Goal: Task Accomplishment & Management: Manage account settings

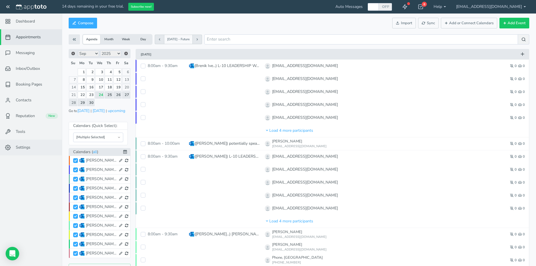
click at [33, 146] on link "Settings" at bounding box center [31, 148] width 62 height 16
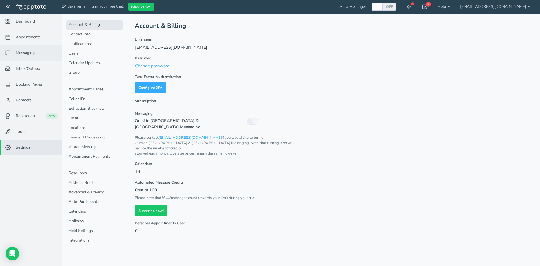
click at [30, 54] on span "Messaging" at bounding box center [25, 53] width 19 height 6
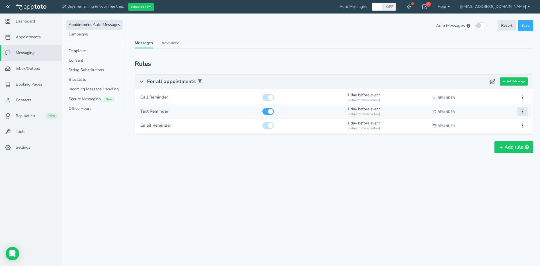
click at [523, 113] on icon at bounding box center [522, 111] width 5 height 5
click at [474, 121] on button "Edit" at bounding box center [491, 122] width 73 height 8
type input "Text Reminder"
checkbox input "true"
select select "number:1"
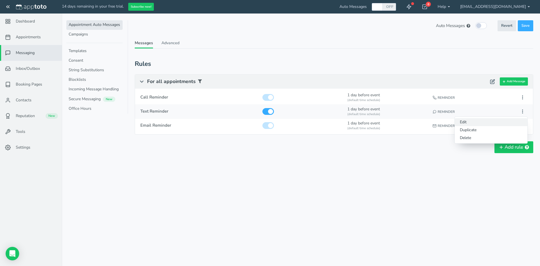
select select "string:default"
select select "string:1"
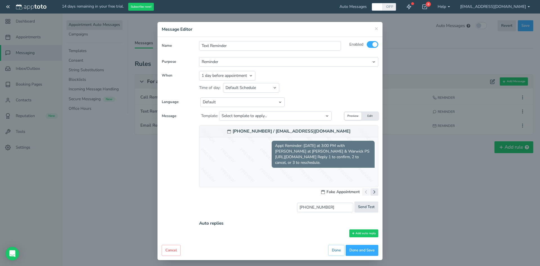
click at [370, 114] on button "Edit" at bounding box center [369, 116] width 17 height 8
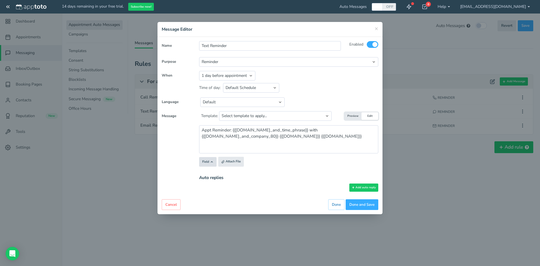
click at [207, 163] on button "Field" at bounding box center [207, 162] width 17 height 10
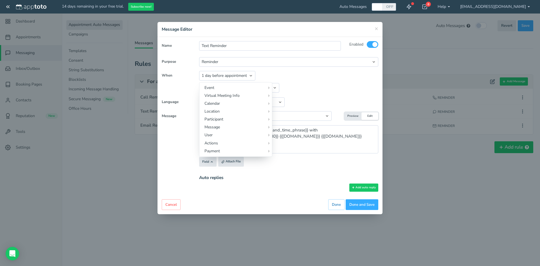
click at [262, 192] on div "Auto replies Add auto reply" at bounding box center [289, 183] width 188 height 24
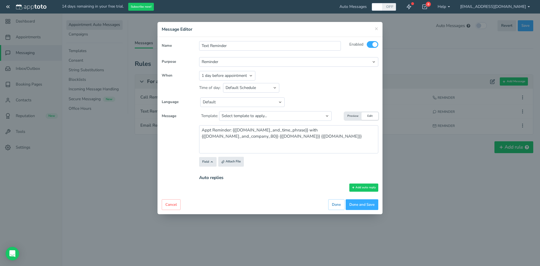
click at [354, 116] on button "Preview" at bounding box center [353, 116] width 17 height 8
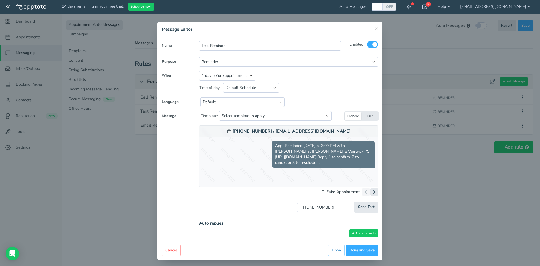
click at [365, 114] on button "Edit" at bounding box center [369, 116] width 17 height 8
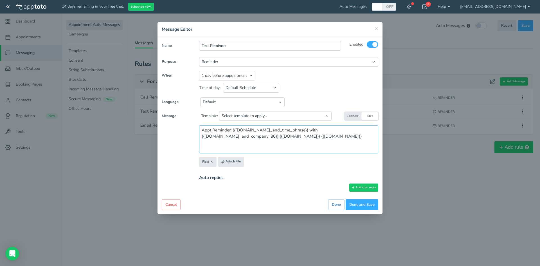
click at [244, 129] on textarea "Appt Reminder: {{[DOMAIN_NAME]_and_time_phrase}} with {{[DOMAIN_NAME]_and_compa…" at bounding box center [288, 139] width 179 height 28
click at [207, 163] on button "Field" at bounding box center [207, 162] width 17 height 10
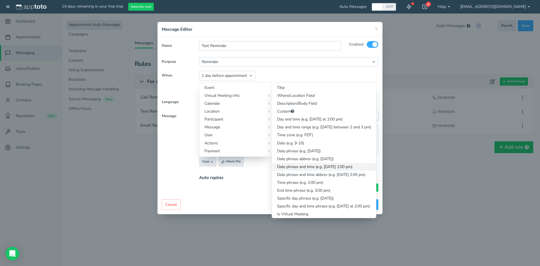
click at [312, 167] on link "Date phrase and time (e.g. [DATE] 2:00 pm)" at bounding box center [324, 167] width 104 height 8
type textarea "Appt Reminder: {{even{{ [DOMAIN_NAME]_phrase_and_time }}[DOMAIN_NAME]_and_time_…"
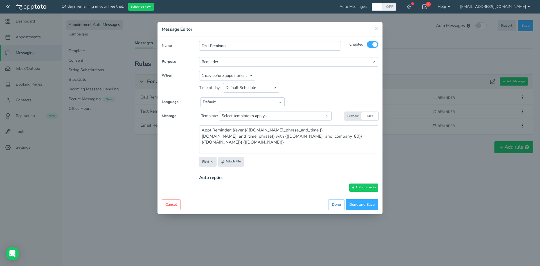
click at [352, 115] on button "Preview" at bounding box center [353, 116] width 17 height 8
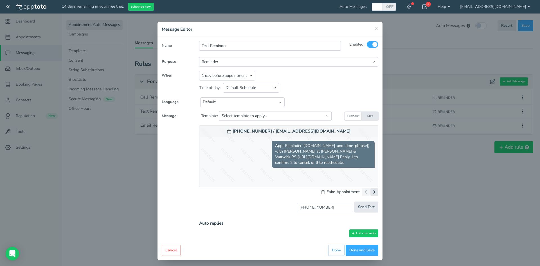
click at [367, 117] on button "Edit" at bounding box center [369, 116] width 17 height 8
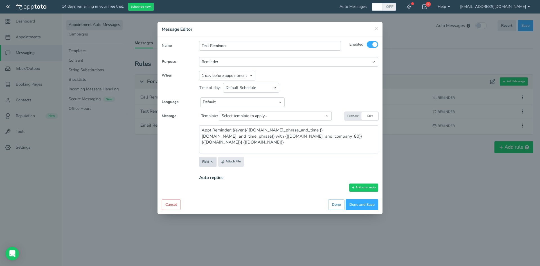
click at [210, 158] on button "Field" at bounding box center [207, 162] width 17 height 10
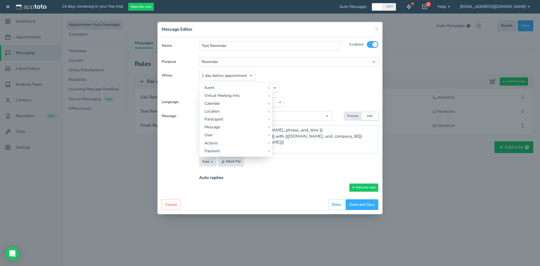
click at [243, 206] on div "Cancel Preview Back Done Done Done and Save" at bounding box center [270, 204] width 217 height 11
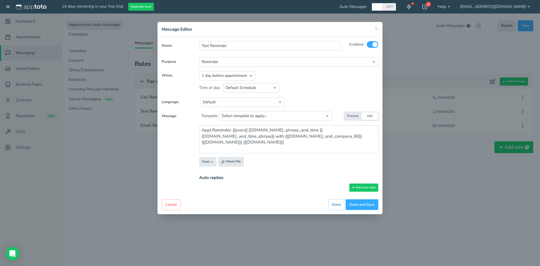
drag, startPoint x: 175, startPoint y: 203, endPoint x: 288, endPoint y: 40, distance: 198.2
click at [175, 202] on button "Cancel" at bounding box center [171, 204] width 19 height 11
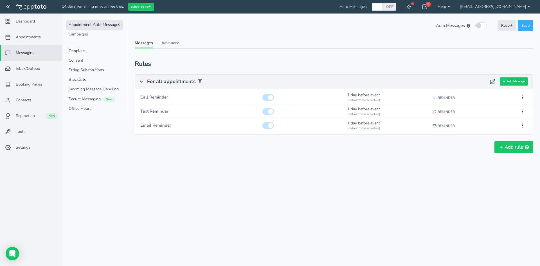
click at [242, 183] on div "Appointments Messaging Inbox/Outbox Booking Pages Campaigns Contacts Reputation…" at bounding box center [301, 133] width 478 height 266
click at [164, 45] on link "Advanced" at bounding box center [170, 44] width 18 height 8
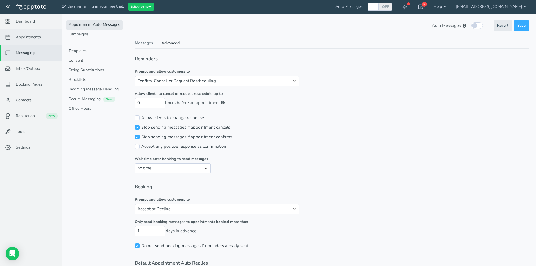
click at [29, 37] on span "Appointments" at bounding box center [28, 37] width 25 height 6
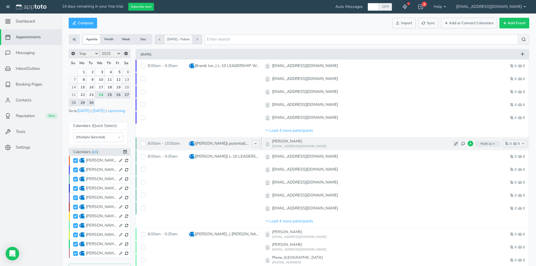
click at [453, 144] on button at bounding box center [456, 144] width 6 height 6
type input "[PERSON_NAME]"
type input "[EMAIL_ADDRESS][DOMAIN_NAME]"
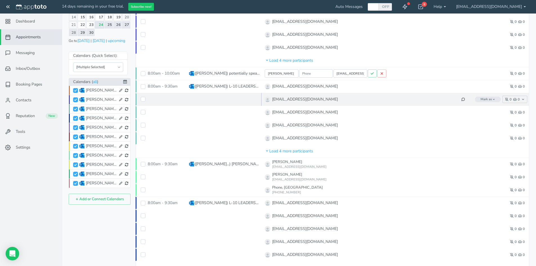
scroll to position [113, 0]
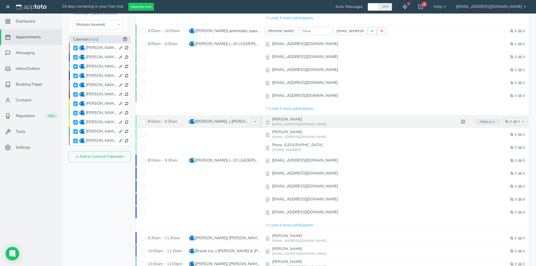
click at [463, 121] on icon at bounding box center [463, 122] width 4 height 4
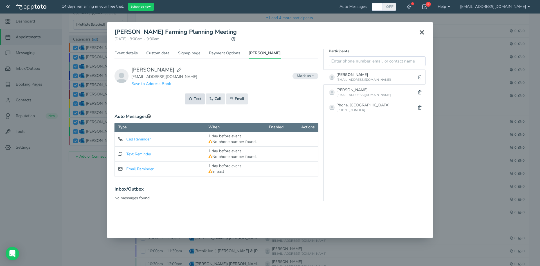
click at [193, 99] on button "Text" at bounding box center [195, 98] width 20 height 11
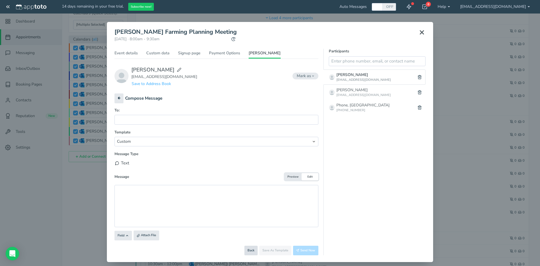
click at [251, 249] on button "Back" at bounding box center [250, 251] width 13 height 10
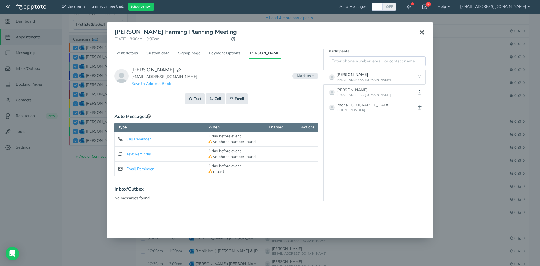
click at [421, 32] on icon at bounding box center [422, 32] width 7 height 7
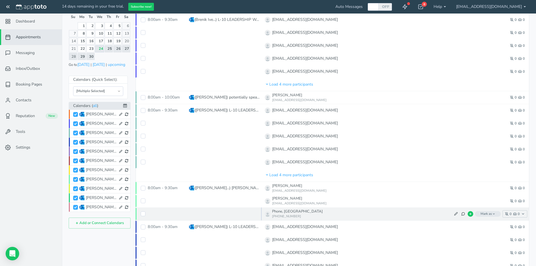
scroll to position [56, 0]
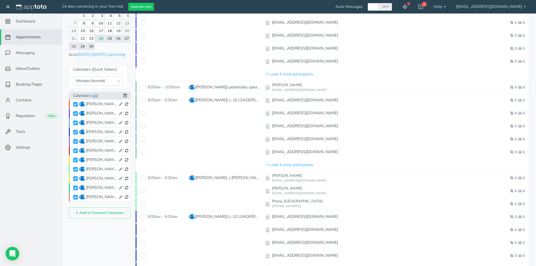
click at [96, 95] on link "all" at bounding box center [95, 95] width 4 height 6
drag, startPoint x: 97, startPoint y: 96, endPoint x: 88, endPoint y: 230, distance: 134.2
click at [126, 95] on icon at bounding box center [125, 95] width 4 height 4
click at [126, 95] on icon at bounding box center [126, 96] width 4 height 4
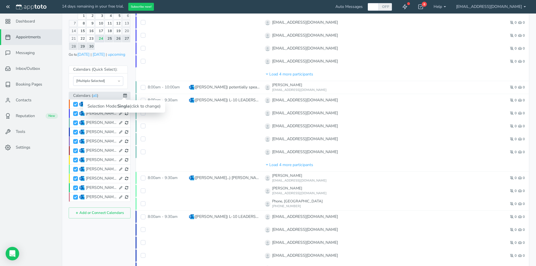
click at [126, 95] on icon at bounding box center [125, 95] width 4 height 4
click at [126, 96] on icon at bounding box center [126, 96] width 4 height 4
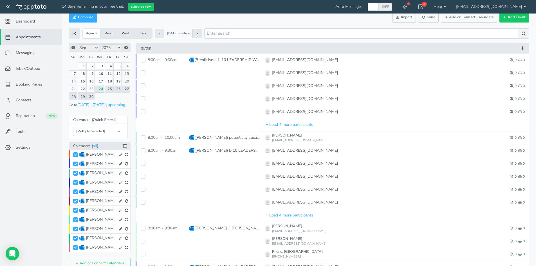
scroll to position [0, 0]
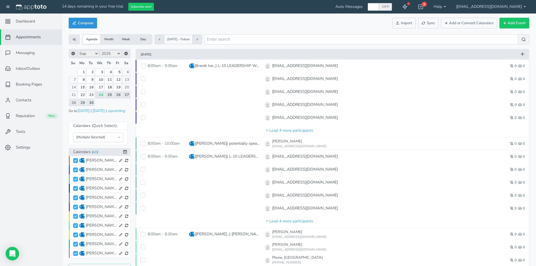
click at [90, 21] on button "Compose" at bounding box center [83, 23] width 28 height 11
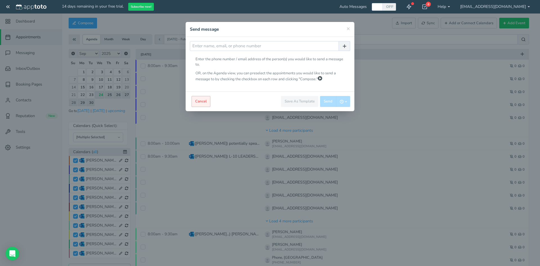
click at [204, 100] on button "Cancel" at bounding box center [201, 101] width 19 height 11
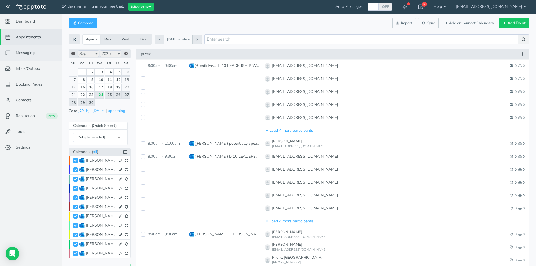
click at [25, 53] on span "Messaging" at bounding box center [25, 53] width 19 height 6
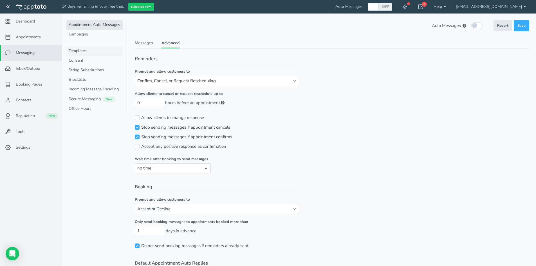
click at [86, 51] on link "Templates" at bounding box center [94, 51] width 56 height 10
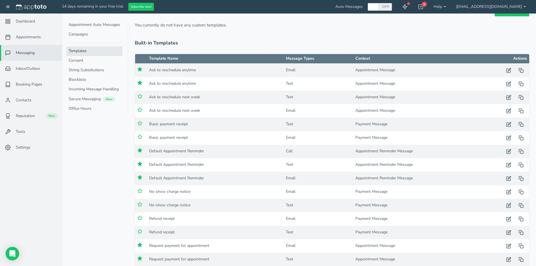
scroll to position [28, 0]
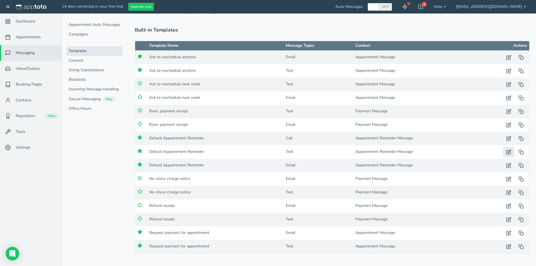
click at [509, 152] on icon "button" at bounding box center [508, 151] width 5 height 5
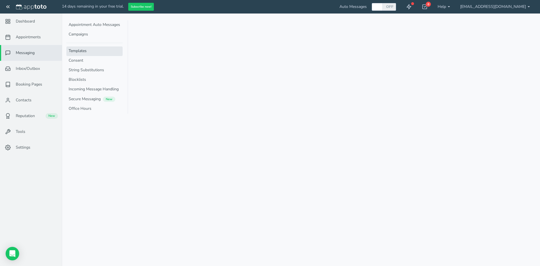
type input "Default Appointment Reminder"
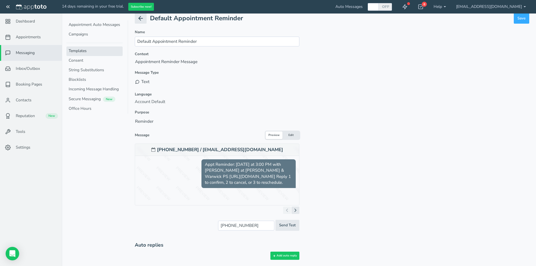
scroll to position [15, 0]
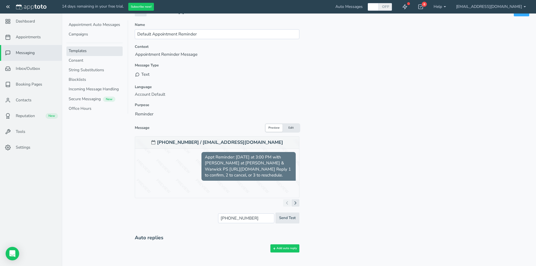
click at [289, 127] on button "Edit" at bounding box center [290, 128] width 17 height 8
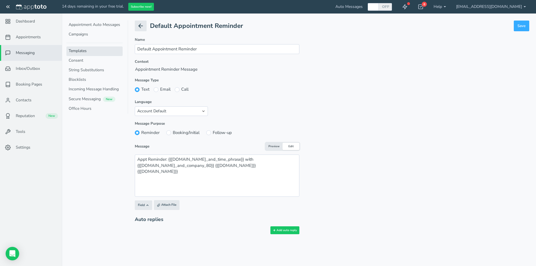
scroll to position [0, 0]
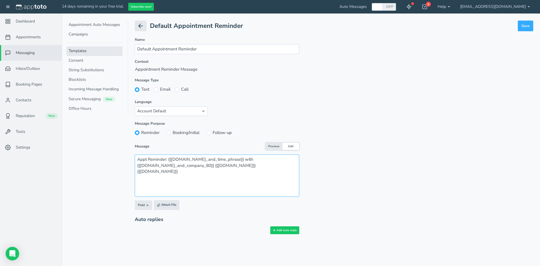
drag, startPoint x: 227, startPoint y: 160, endPoint x: 183, endPoint y: 158, distance: 44.5
click at [183, 158] on textarea "Appt Reminder: {{[DOMAIN_NAME]_and_time_phrase}} with {{[DOMAIN_NAME]_and_compa…" at bounding box center [217, 175] width 165 height 42
click at [202, 184] on textarea "Appt Reminder: {{[DOMAIN_NAME]_and_time_phrase}} with {{[DOMAIN_NAME]_and_compa…" at bounding box center [217, 175] width 165 height 42
click at [146, 206] on icon "button" at bounding box center [147, 204] width 3 height 3
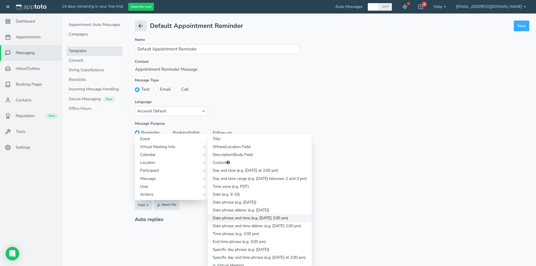
click at [251, 218] on link "Date phrase and time (e.g. [DATE] 2:00 pm)" at bounding box center [260, 218] width 104 height 8
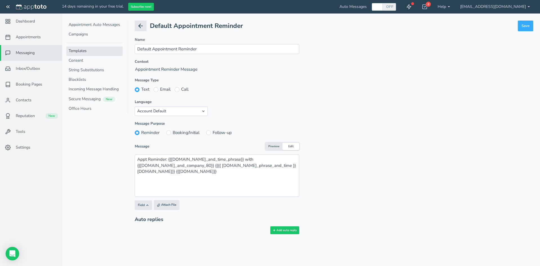
click at [275, 145] on button "Preview" at bounding box center [274, 147] width 17 height 8
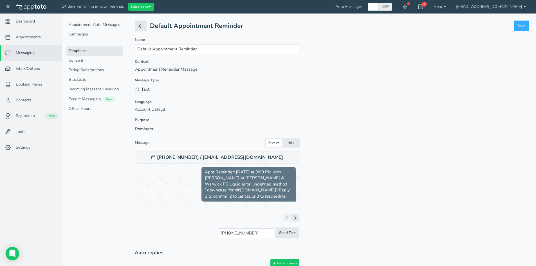
click at [288, 143] on button "Edit" at bounding box center [290, 143] width 17 height 8
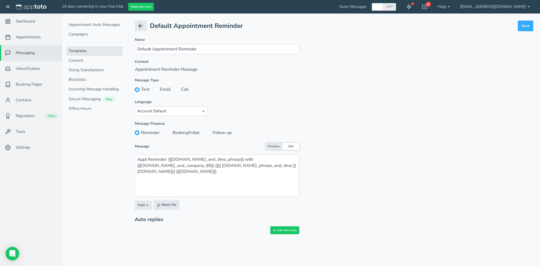
click at [275, 147] on button "Preview" at bounding box center [274, 147] width 17 height 8
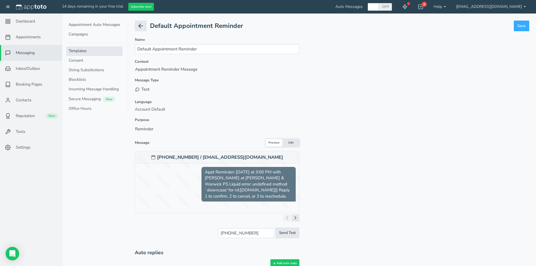
click at [290, 144] on button "Edit" at bounding box center [290, 143] width 17 height 8
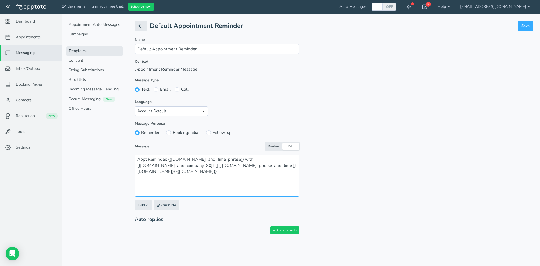
drag, startPoint x: 199, startPoint y: 165, endPoint x: 264, endPoint y: 167, distance: 65.3
click at [264, 167] on textarea "Appt Reminder: {{[DOMAIN_NAME]_and_time_phrase}} with {{[DOMAIN_NAME]_and_compa…" at bounding box center [217, 175] width 165 height 42
drag, startPoint x: 294, startPoint y: 165, endPoint x: 199, endPoint y: 167, distance: 95.9
click at [199, 167] on textarea "Appt Reminder: {{[DOMAIN_NAME]_and_time_phrase}} with {{[DOMAIN_NAME]_and_compa…" at bounding box center [217, 175] width 165 height 42
click at [273, 144] on button "Preview" at bounding box center [274, 147] width 17 height 8
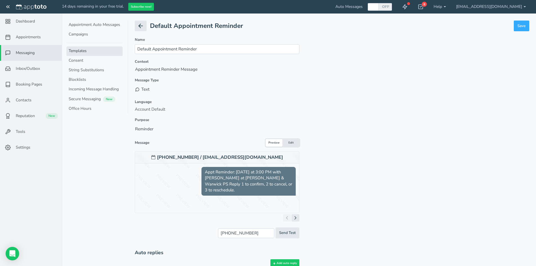
click at [292, 143] on button "Edit" at bounding box center [290, 143] width 17 height 8
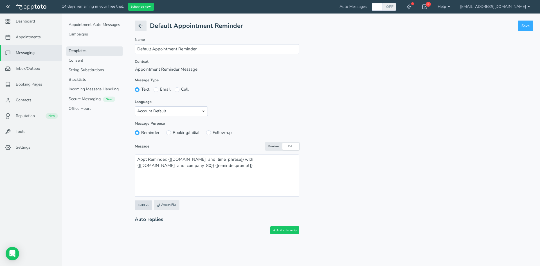
click at [144, 204] on button "Field" at bounding box center [143, 205] width 17 height 10
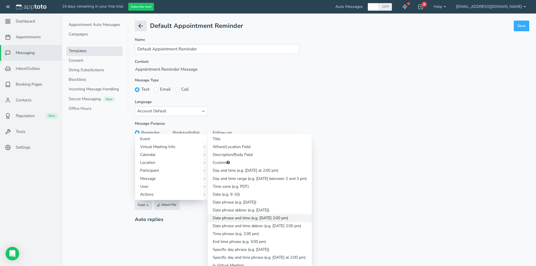
click at [233, 217] on link "Date phrase and time (e.g. [DATE] 2:00 pm)" at bounding box center [260, 218] width 104 height 8
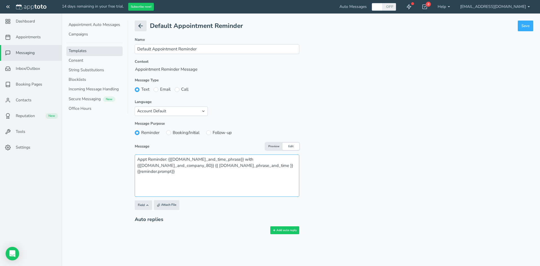
drag, startPoint x: 262, startPoint y: 165, endPoint x: 200, endPoint y: 167, distance: 62.2
click at [200, 167] on textarea "Appt Reminder: {{[DOMAIN_NAME]_and_time_phrase}} with {{[DOMAIN_NAME]_and_compa…" at bounding box center [217, 175] width 165 height 42
drag, startPoint x: 227, startPoint y: 159, endPoint x: 168, endPoint y: 159, distance: 59.1
click at [168, 159] on textarea "Appt Reminder: {{[DOMAIN_NAME]_and_time_phrase}} with {{[DOMAIN_NAME]_and_compa…" at bounding box center [217, 175] width 165 height 42
paste textarea "[DOMAIN_NAME]_phrase_and_time"
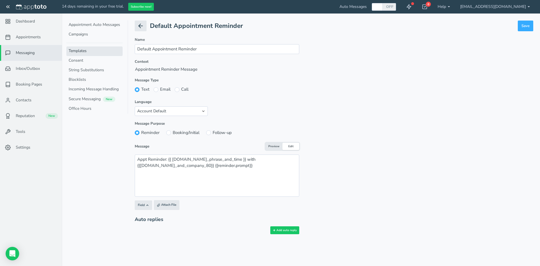
click at [271, 145] on button "Preview" at bounding box center [274, 147] width 17 height 8
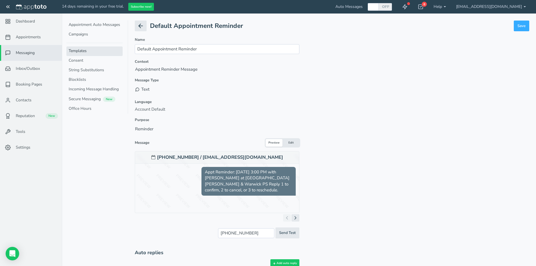
click at [290, 142] on button "Edit" at bounding box center [290, 143] width 17 height 8
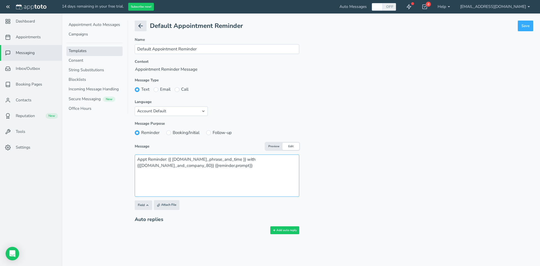
click at [167, 158] on textarea "Appt Reminder: {{ [DOMAIN_NAME]_phrase_and_time }} with {{[DOMAIN_NAME]_and_com…" at bounding box center [217, 175] width 165 height 42
click at [175, 159] on textarea "Appt Reminder: YOu have an appointment {{ [DOMAIN_NAME]_phrase_and_time }} with…" at bounding box center [217, 175] width 165 height 42
type textarea "Appt Reminder: You have an appointment {{ [DOMAIN_NAME]_phrase_and_time }} with…"
click at [273, 145] on button "Preview" at bounding box center [274, 147] width 17 height 8
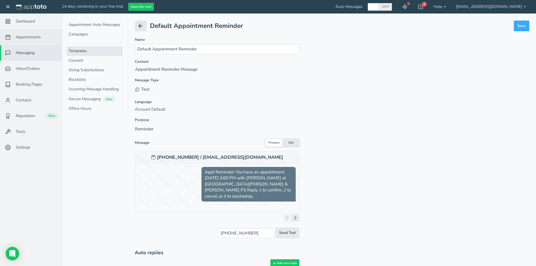
click at [26, 34] on link "Appointments" at bounding box center [31, 37] width 62 height 16
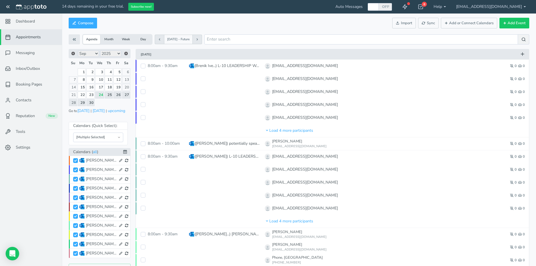
click at [126, 39] on button "Week" at bounding box center [125, 39] width 17 height 9
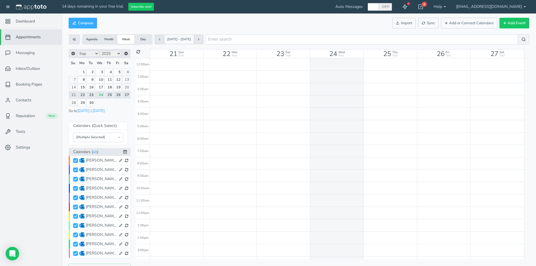
click at [108, 39] on button "Month" at bounding box center [108, 39] width 17 height 9
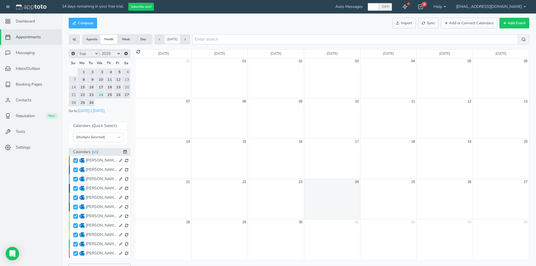
click at [145, 39] on button "Day" at bounding box center [142, 39] width 17 height 9
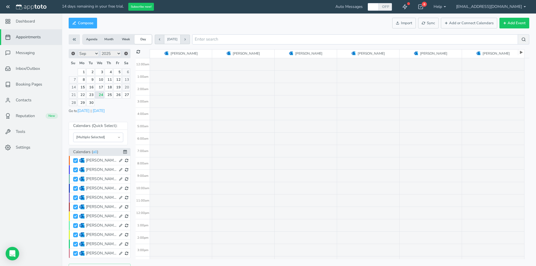
scroll to position [96, 0]
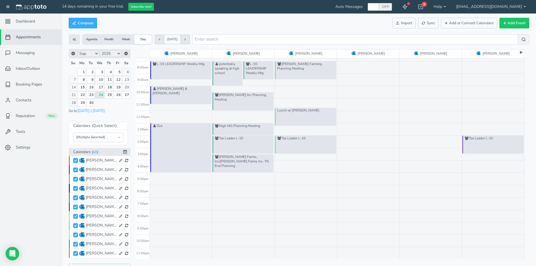
click at [77, 161] on input "[PERSON_NAME]" at bounding box center [75, 160] width 5 height 5
checkbox input "true"
checkbox input "false"
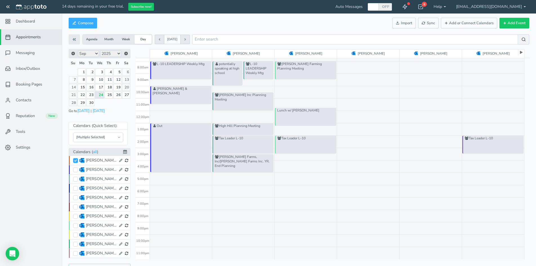
checkbox input "false"
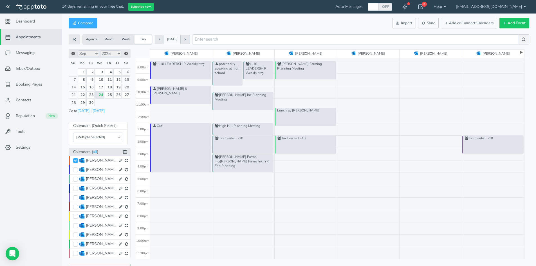
checkbox input "false"
select select "number:17800"
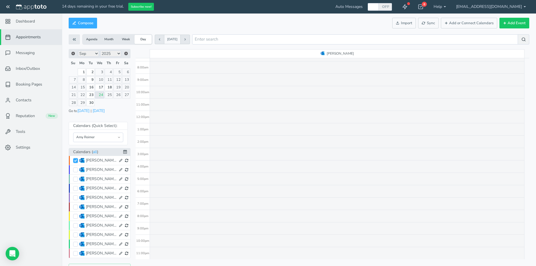
click at [77, 162] on input "[PERSON_NAME]" at bounding box center [75, 160] width 5 height 5
checkbox input "true"
click at [75, 170] on input "[PERSON_NAME]" at bounding box center [75, 169] width 5 height 5
checkbox input "true"
select select "number:17786"
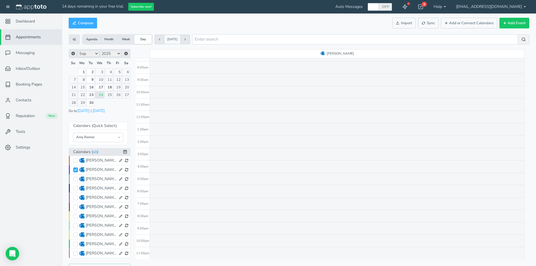
checkbox input "false"
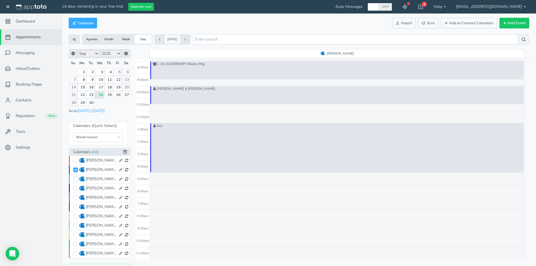
click at [76, 179] on input "[PERSON_NAME]" at bounding box center [75, 179] width 5 height 5
checkbox input "true"
select select "number:17787"
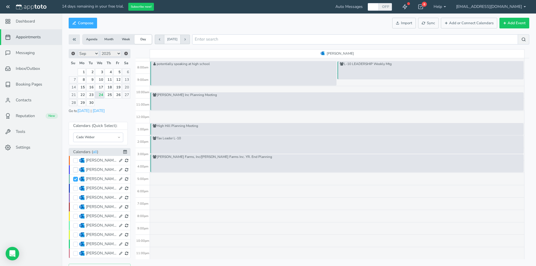
click at [76, 171] on input "[PERSON_NAME]" at bounding box center [75, 169] width 5 height 5
checkbox input "true"
select select "number:17786"
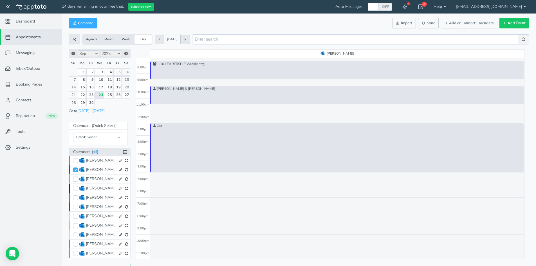
click at [77, 179] on input "[PERSON_NAME]" at bounding box center [75, 179] width 5 height 5
checkbox input "true"
select select "number:17787"
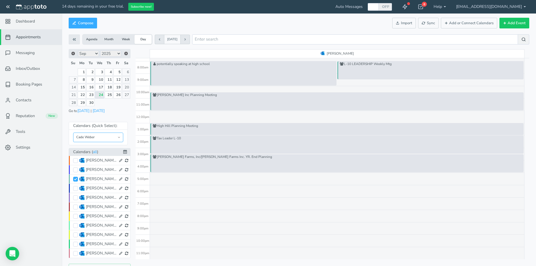
click at [117, 138] on select "[PERSON_NAME] [PERSON_NAME] [PERSON_NAME] [PERSON_NAME] [PERSON_NAME] [PERSON_N…" at bounding box center [98, 137] width 50 height 10
click at [120, 115] on div "Prev Next Jan Feb Mar Apr May Jun [DATE] Aug Sep Oct Nov [DATE] 2016 2017 2018 …" at bounding box center [100, 162] width 62 height 226
drag, startPoint x: 99, startPoint y: 152, endPoint x: 128, endPoint y: 153, distance: 29.3
click at [128, 153] on li "Calendars ( all )" at bounding box center [100, 152] width 62 height 8
click at [125, 152] on icon at bounding box center [125, 152] width 4 height 4
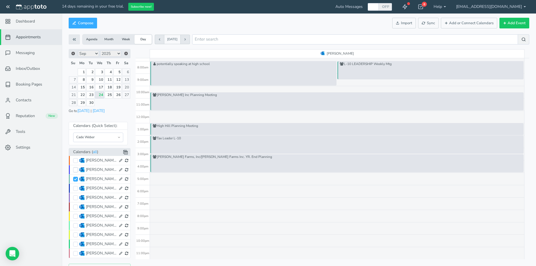
click at [77, 169] on input "[PERSON_NAME]" at bounding box center [75, 169] width 5 height 5
checkbox input "true"
select select "object:null"
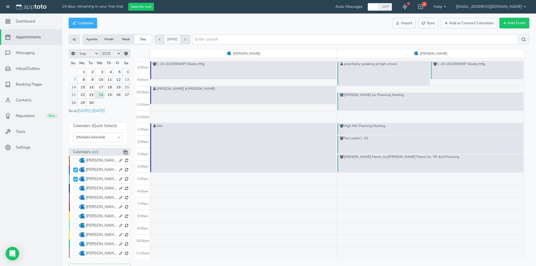
click at [76, 225] on input "[PERSON_NAME]" at bounding box center [75, 225] width 5 height 5
checkbox input "true"
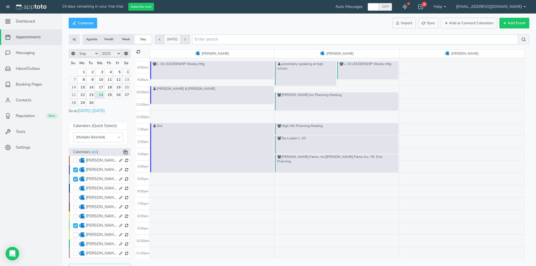
click at [76, 234] on input "[PERSON_NAME]" at bounding box center [75, 234] width 5 height 5
checkbox input "true"
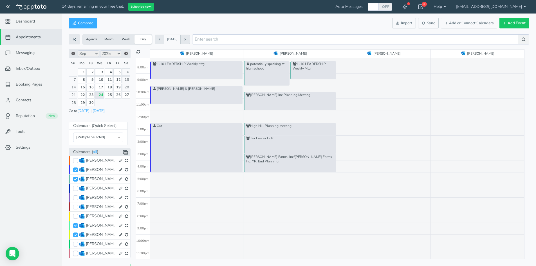
click at [77, 252] on input "[PERSON_NAME]" at bounding box center [75, 253] width 5 height 5
checkbox input "true"
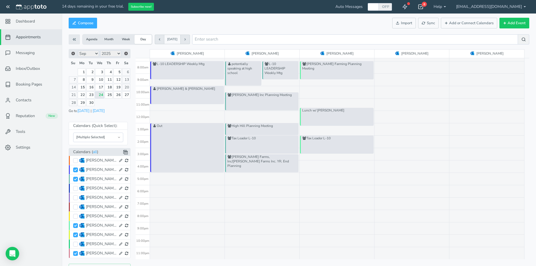
click at [423, 5] on icon at bounding box center [421, 7] width 6 height 6
click at [408, 4] on icon at bounding box center [405, 7] width 6 height 6
